Goal: Task Accomplishment & Management: Manage account settings

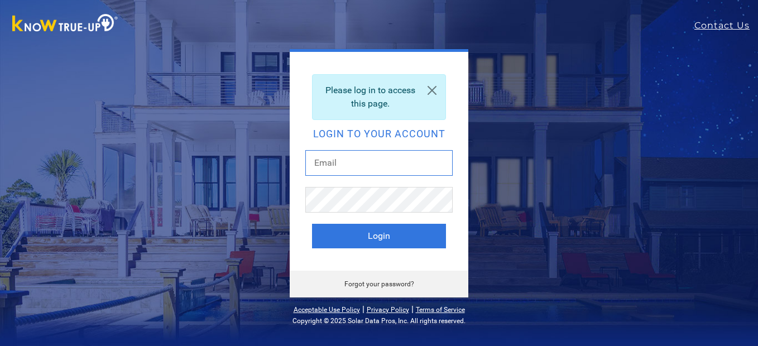
click at [354, 164] on input "text" at bounding box center [378, 163] width 147 height 26
type input "beardad@att.net"
click at [312, 224] on button "Login" at bounding box center [379, 236] width 134 height 25
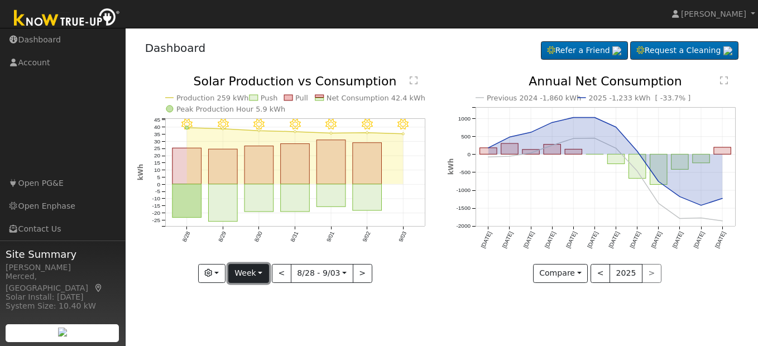
click at [258, 271] on button "Week" at bounding box center [248, 273] width 41 height 19
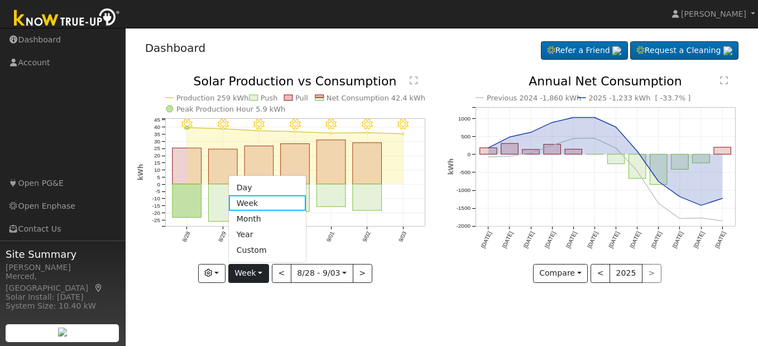
click at [263, 219] on link "Month" at bounding box center [268, 219] width 78 height 16
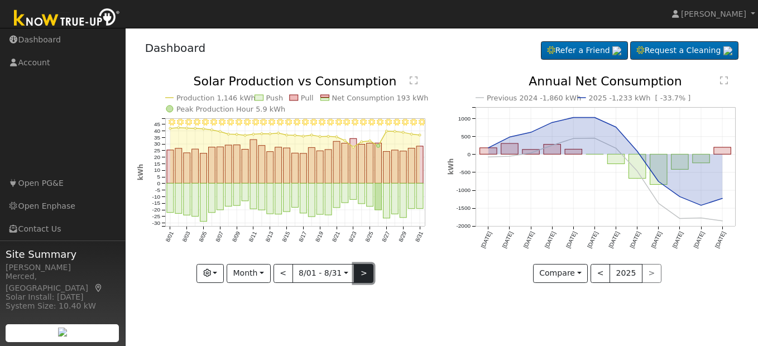
click at [362, 274] on button ">" at bounding box center [364, 273] width 20 height 19
type input "[DATE]"
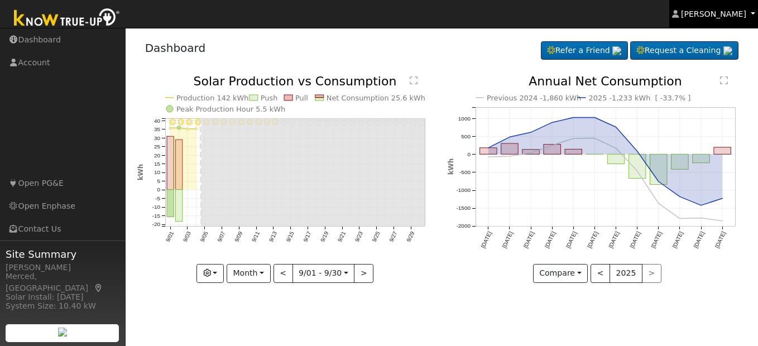
click at [711, 17] on span "[PERSON_NAME]" at bounding box center [713, 13] width 65 height 9
click at [710, 17] on span "[PERSON_NAME]" at bounding box center [713, 13] width 65 height 9
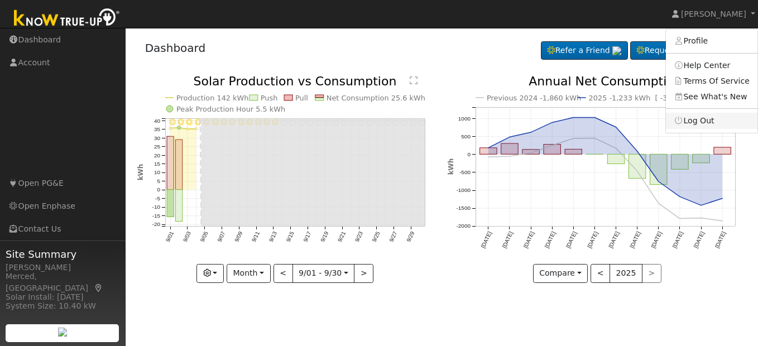
click at [706, 121] on link "Log Out" at bounding box center [712, 121] width 92 height 16
